Goal: Information Seeking & Learning: Stay updated

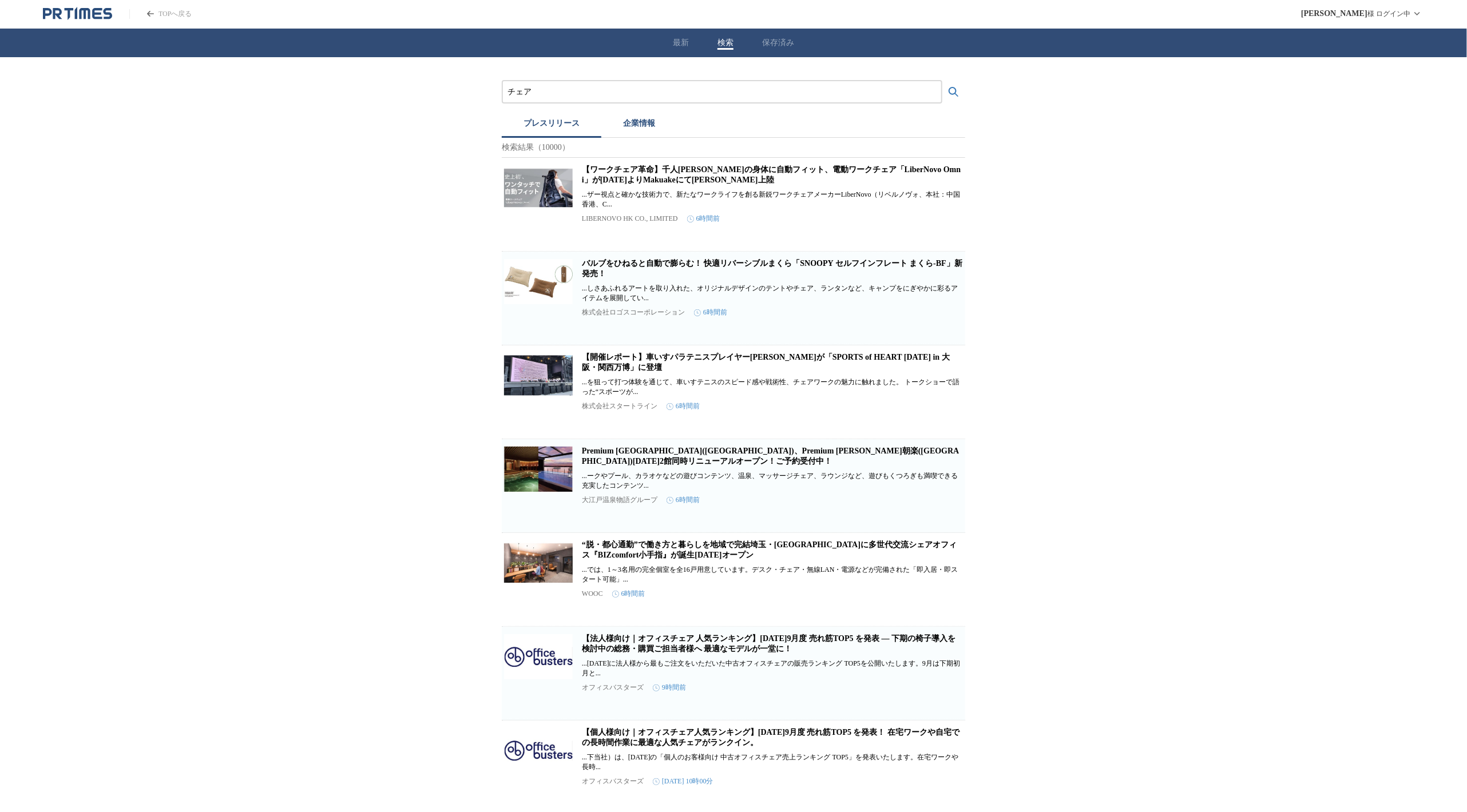
click at [154, 12] on link "TOPへ戻る" at bounding box center [161, 14] width 62 height 10
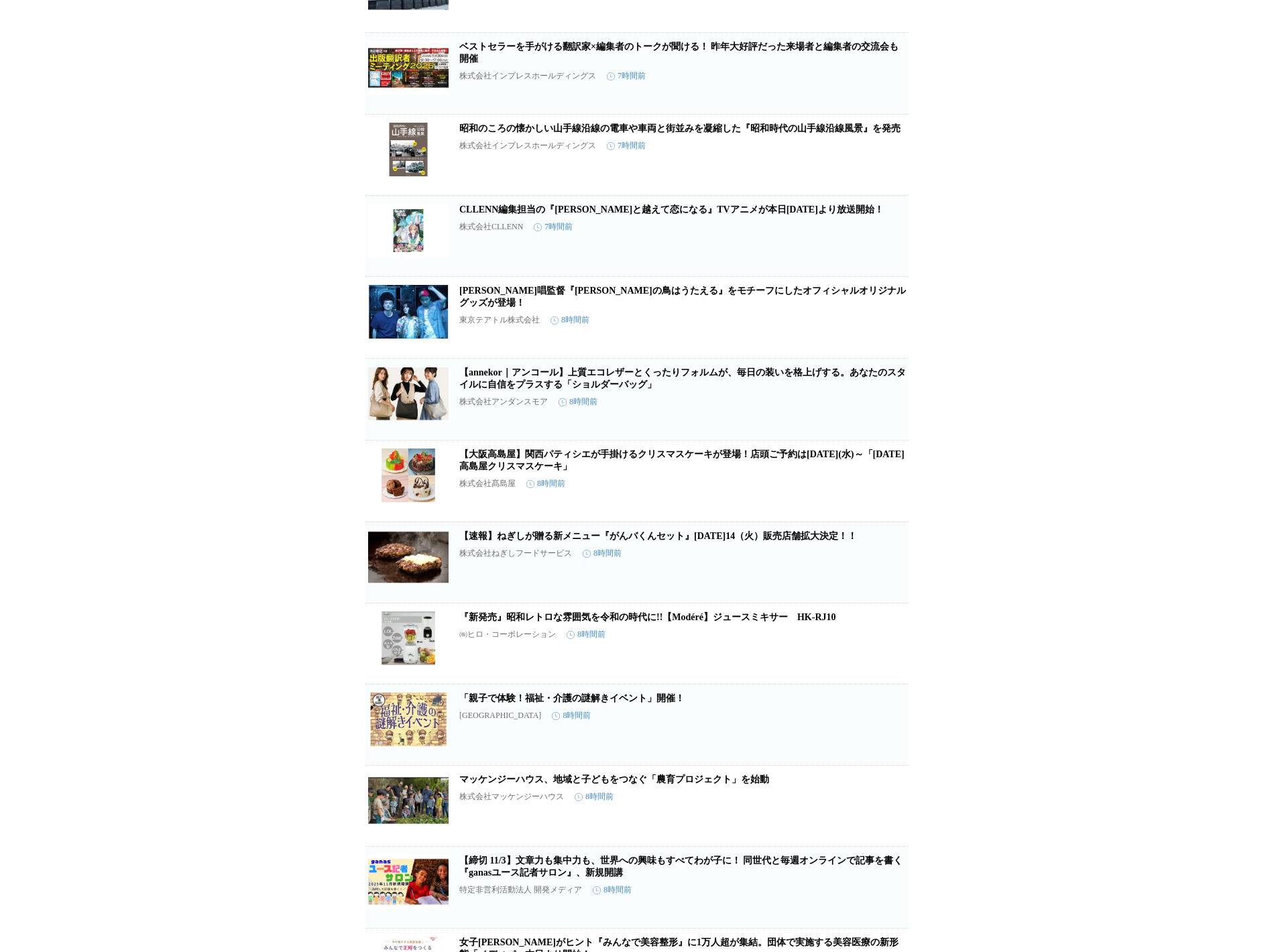
scroll to position [48645, 0]
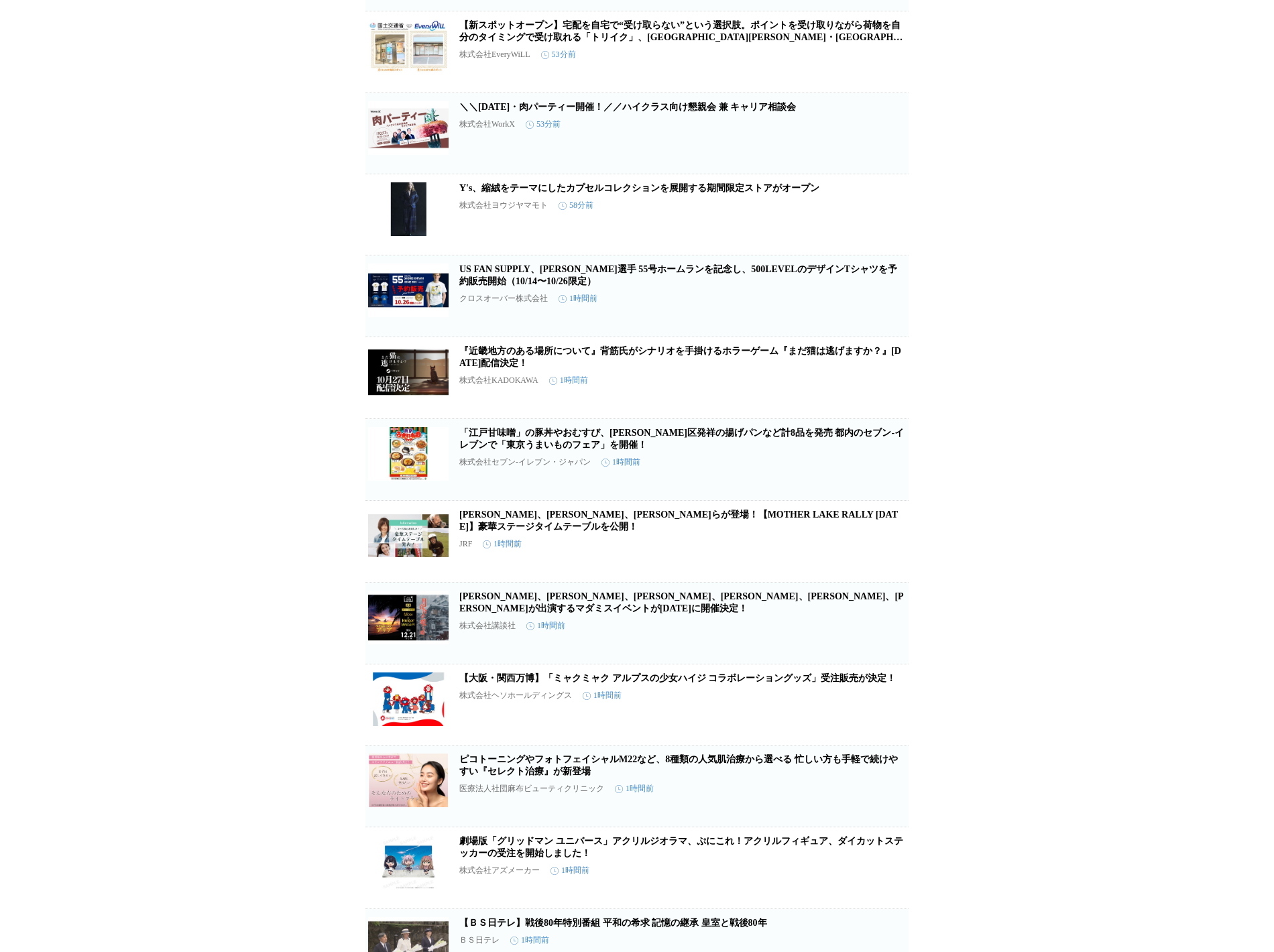
scroll to position [2445, 0]
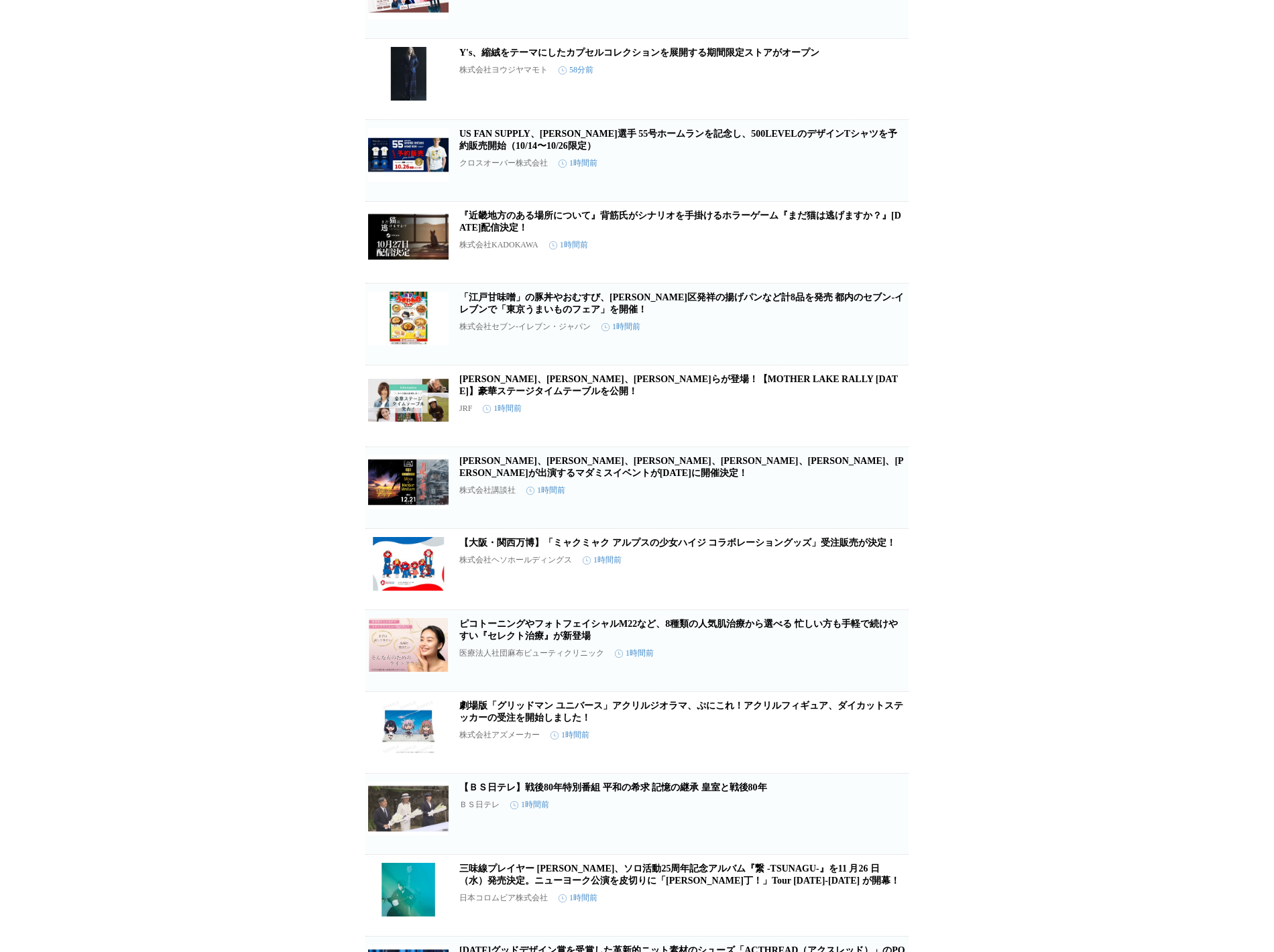
click at [676, 548] on link "【大阪・関西万博】「ミャクミャク アルプスの少女ハイジ コラボレーショングッズ」受注販売が決定！" at bounding box center [677, 542] width 437 height 10
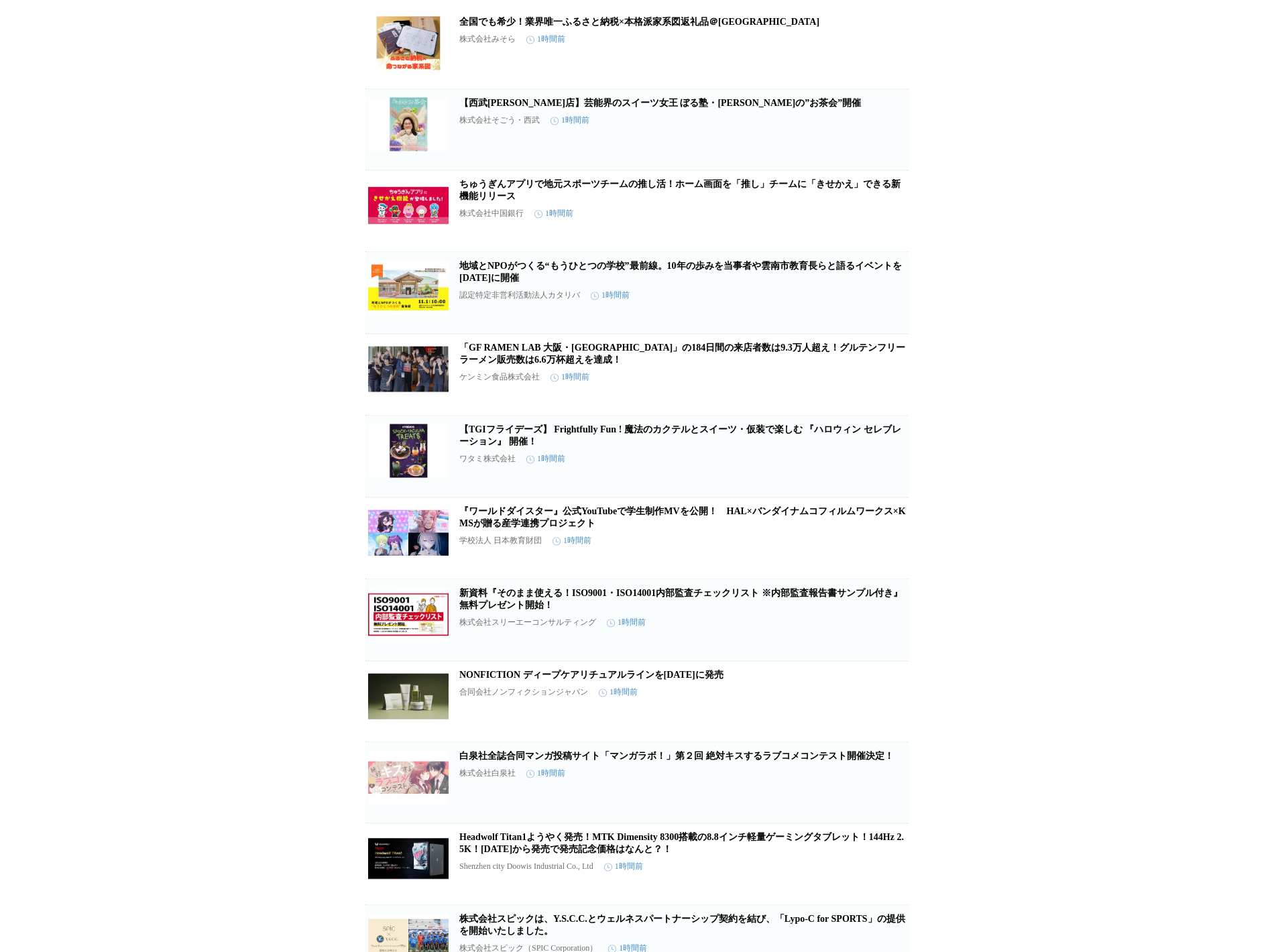
scroll to position [5082, 0]
